Goal: Task Accomplishment & Management: Manage account settings

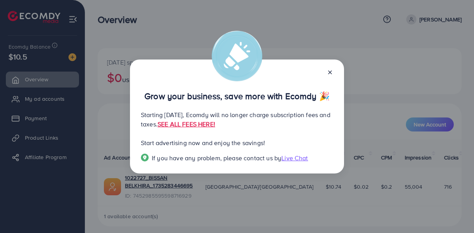
click at [329, 73] on line at bounding box center [329, 72] width 3 height 3
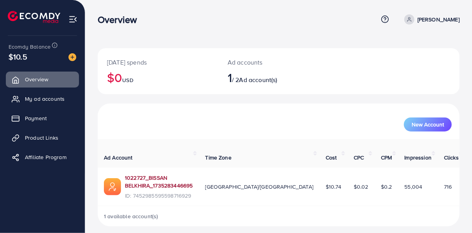
click at [155, 184] on link "1022727_BISSAN BELKHIRA_1735283446695" at bounding box center [159, 182] width 68 height 16
click at [169, 188] on link "1022727_BISSAN BELKHIRA_1735283446695" at bounding box center [159, 182] width 68 height 16
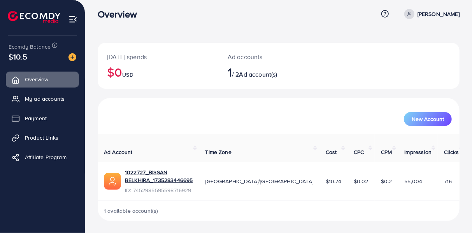
click at [143, 212] on span "1 available account(s)" at bounding box center [131, 211] width 54 height 8
click at [268, 73] on span "Ad account(s)" at bounding box center [258, 74] width 38 height 9
drag, startPoint x: 308, startPoint y: 181, endPoint x: 301, endPoint y: 181, distance: 7.4
click at [319, 181] on td "$10.74" at bounding box center [333, 181] width 28 height 38
click at [325, 181] on span "$10.74" at bounding box center [333, 181] width 16 height 8
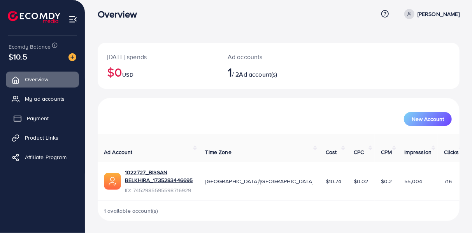
click at [50, 119] on link "Payment" at bounding box center [42, 118] width 73 height 16
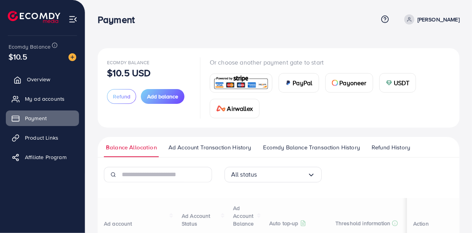
click at [42, 80] on span "Overview" at bounding box center [38, 79] width 23 height 8
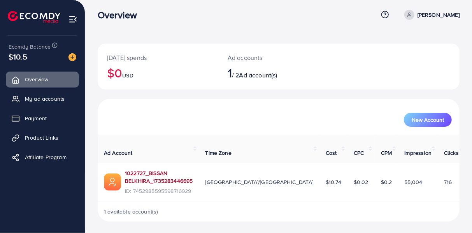
scroll to position [5, 0]
